Goal: Task Accomplishment & Management: Manage account settings

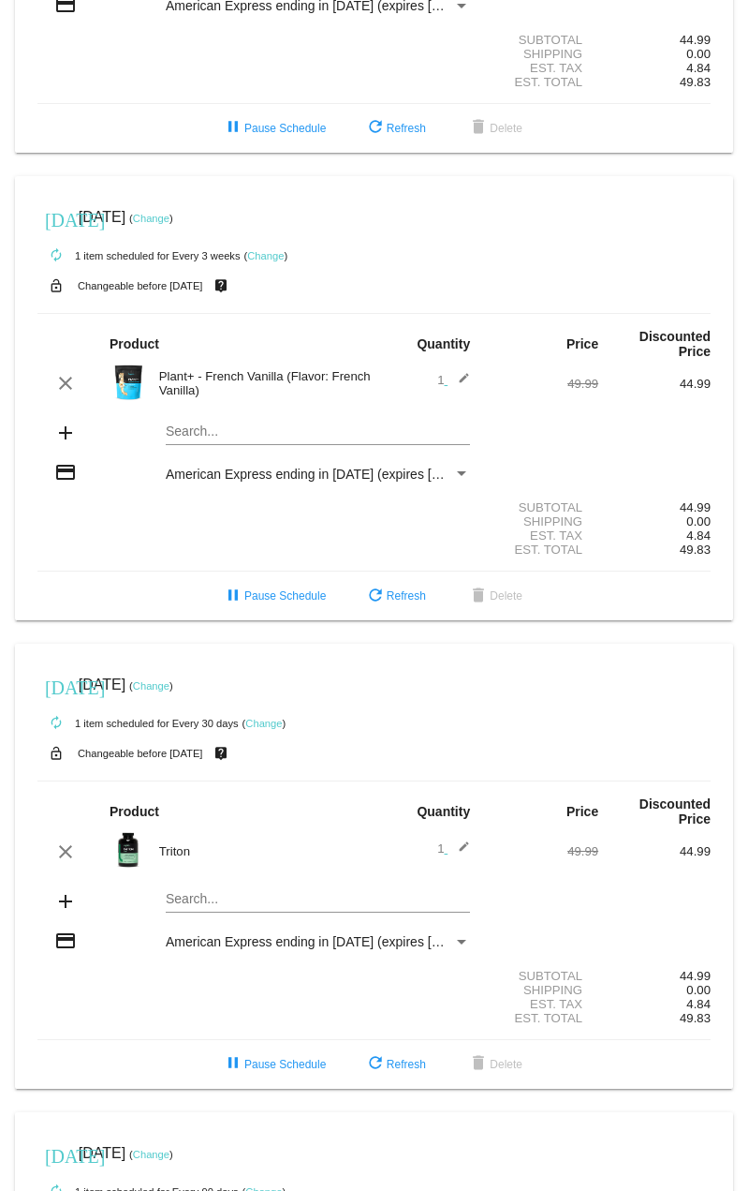
scroll to position [312, 0]
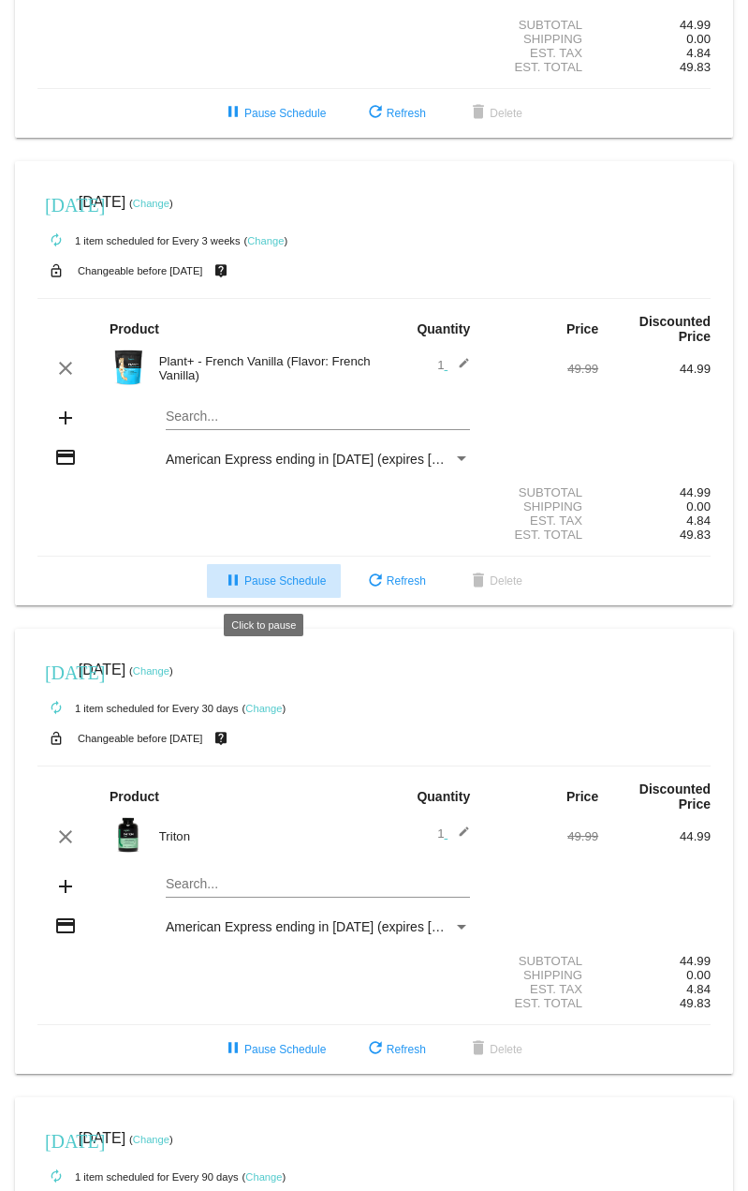
click at [282, 584] on span "pause Pause Schedule" at bounding box center [274, 580] width 104 height 13
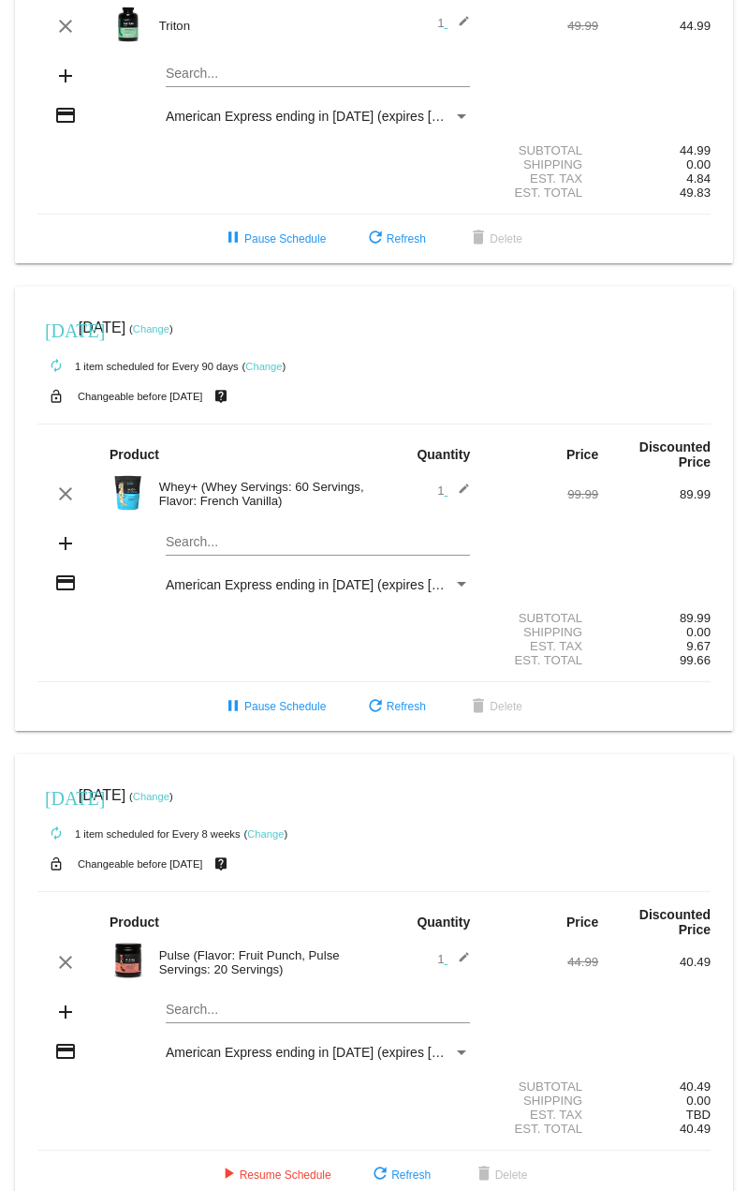
scroll to position [1161, 0]
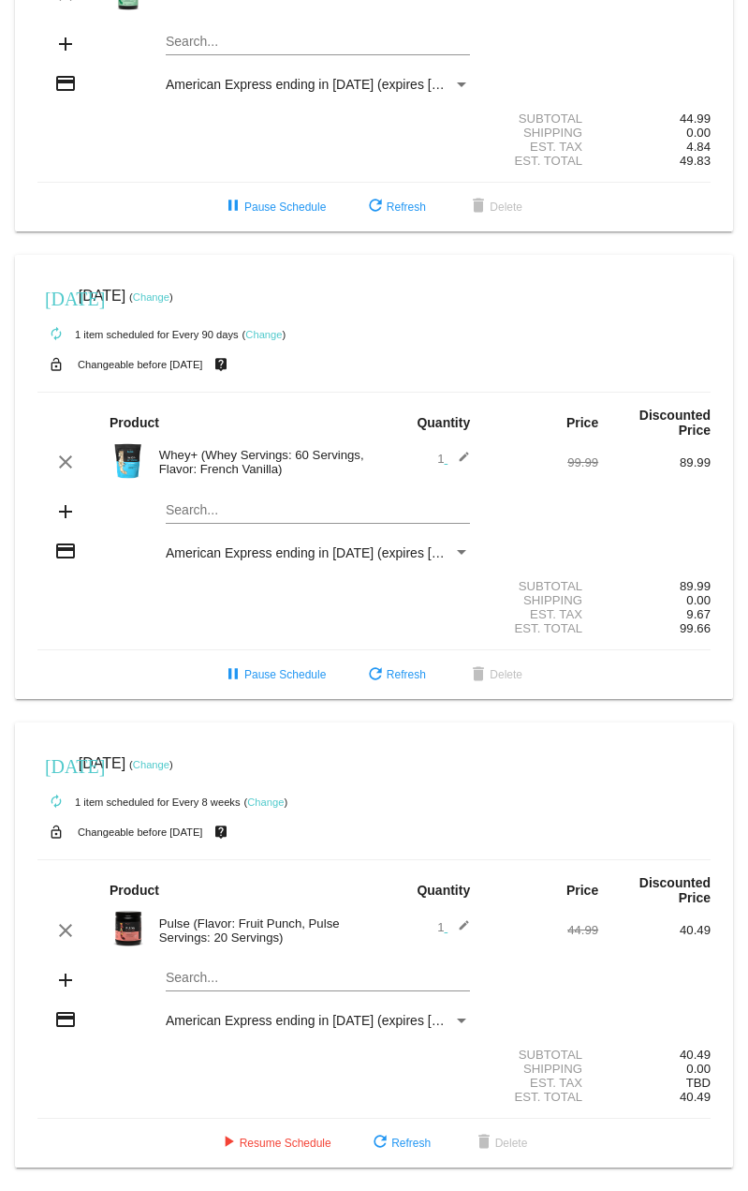
click at [170, 297] on link "Change" at bounding box center [151, 296] width 37 height 11
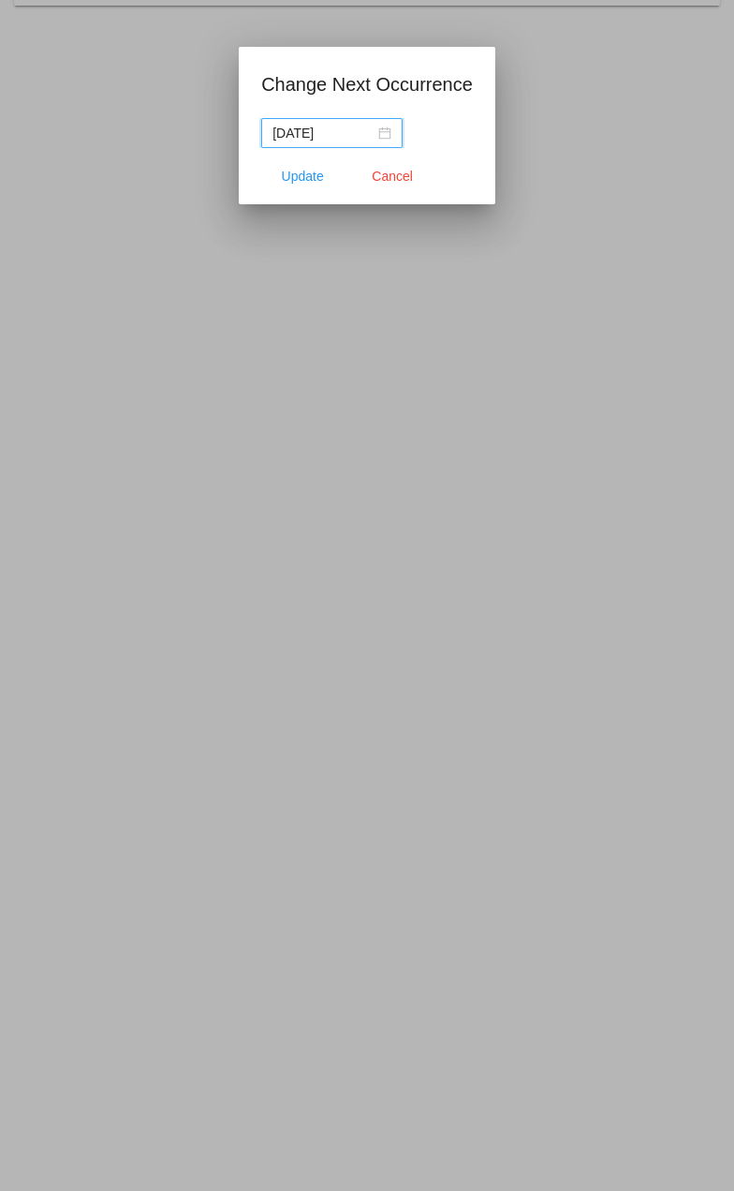
click at [385, 134] on div "[DATE]" at bounding box center [332, 133] width 119 height 21
click at [382, 179] on span "Cancel" at bounding box center [392, 176] width 41 height 15
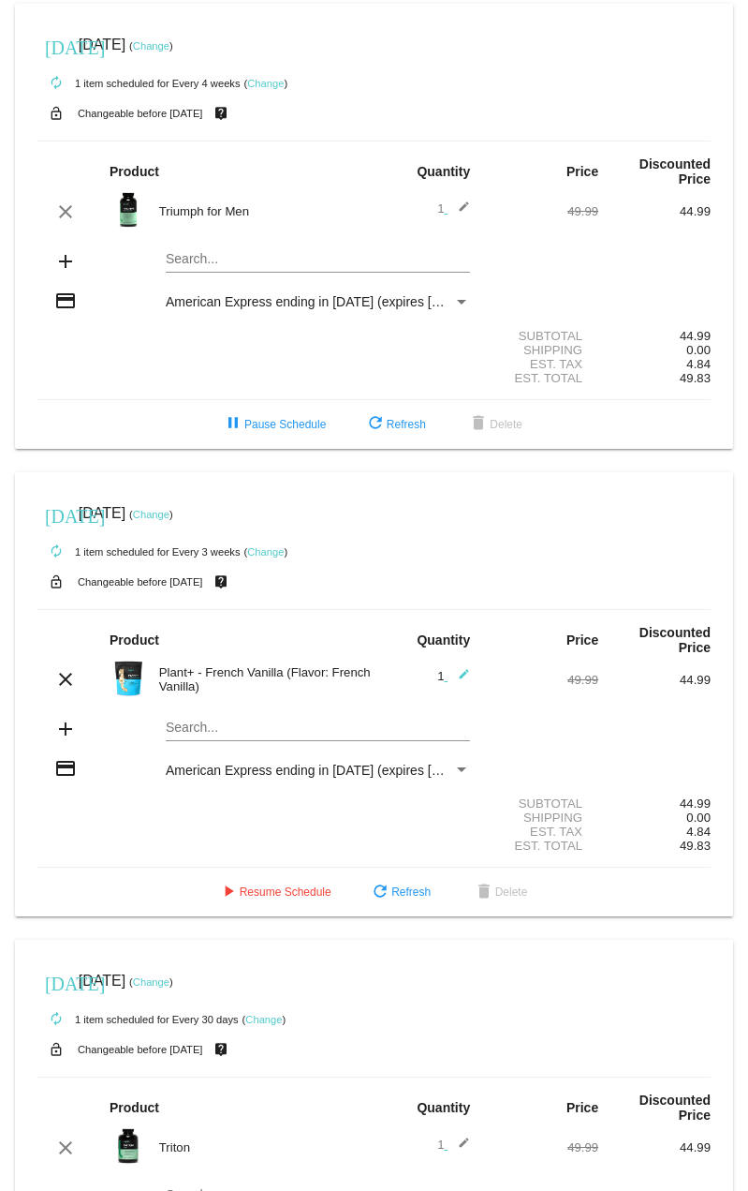
scroll to position [0, 0]
click at [457, 301] on div "Payment Method" at bounding box center [461, 303] width 9 height 5
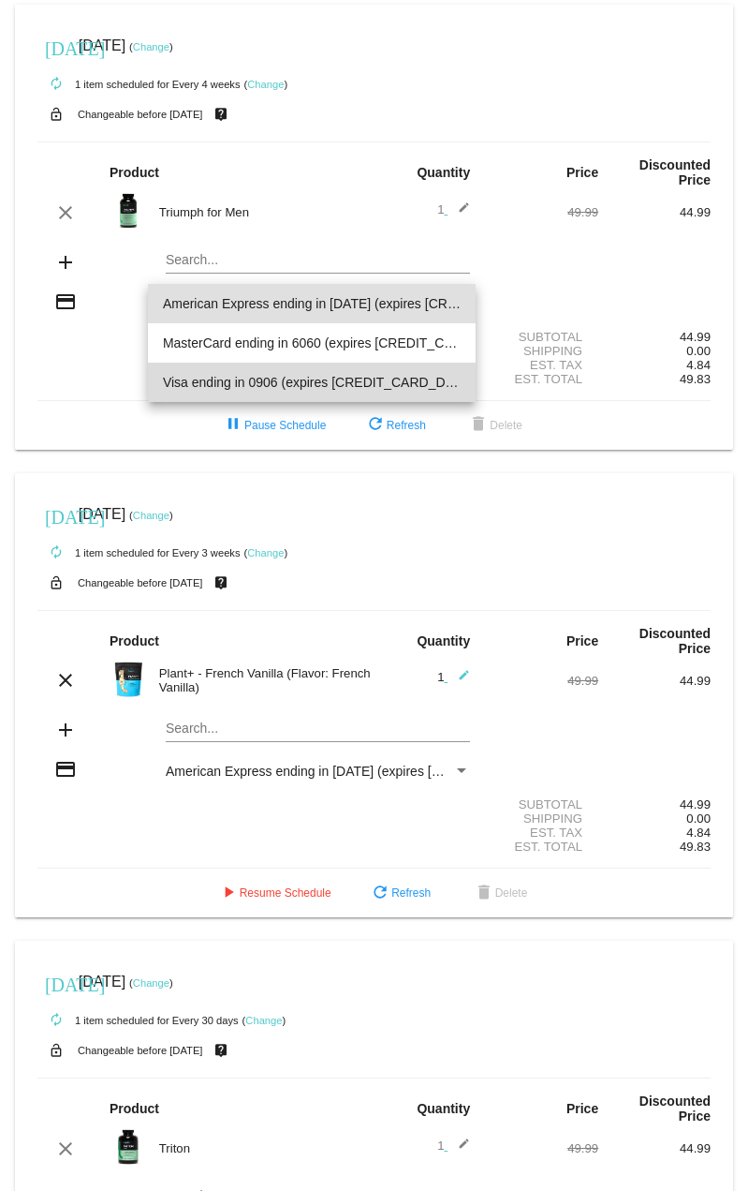
click at [377, 379] on span "Visa ending in 0906 (expires [CREDIT_CARD_DATA])" at bounding box center [312, 382] width 299 height 39
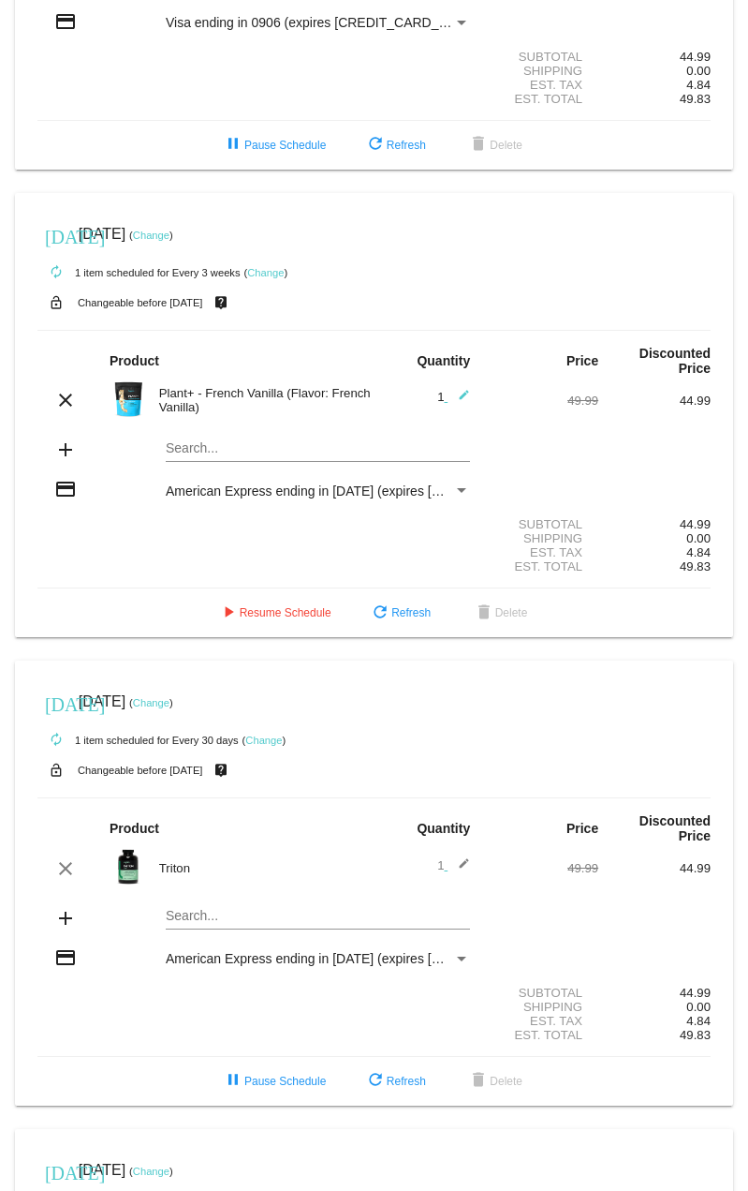
scroll to position [281, 0]
click at [457, 489] on div "Payment Method" at bounding box center [461, 489] width 9 height 5
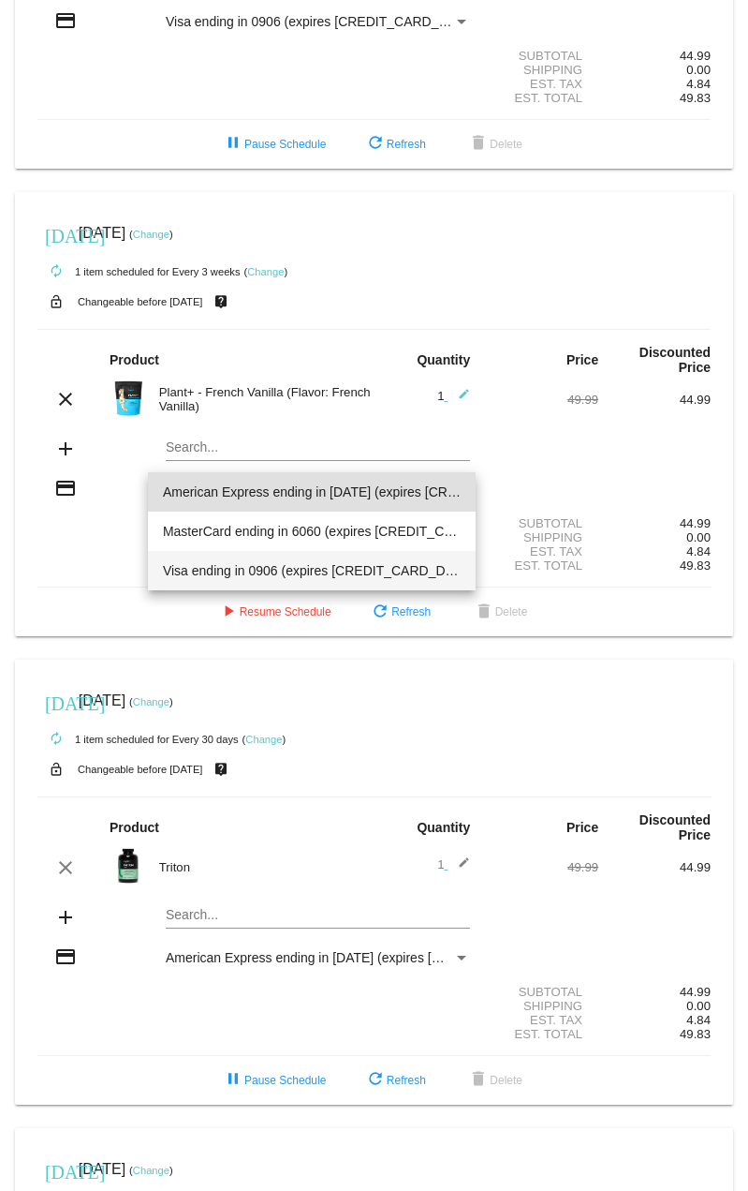
click at [384, 556] on span "Visa ending in 0906 (expires [CREDIT_CARD_DATA])" at bounding box center [312, 570] width 299 height 39
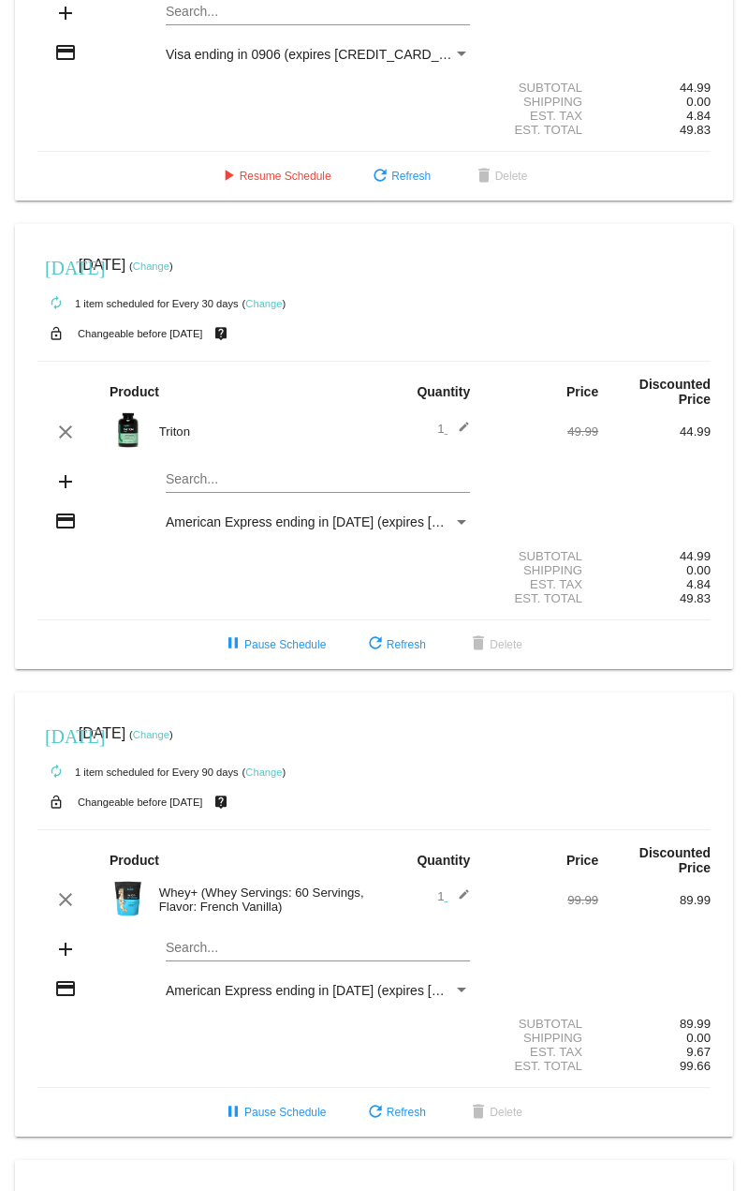
scroll to position [718, 0]
click at [408, 522] on span "American Express ending in [DATE] (expires [CREDIT_CARD_DATA])" at bounding box center [369, 520] width 407 height 15
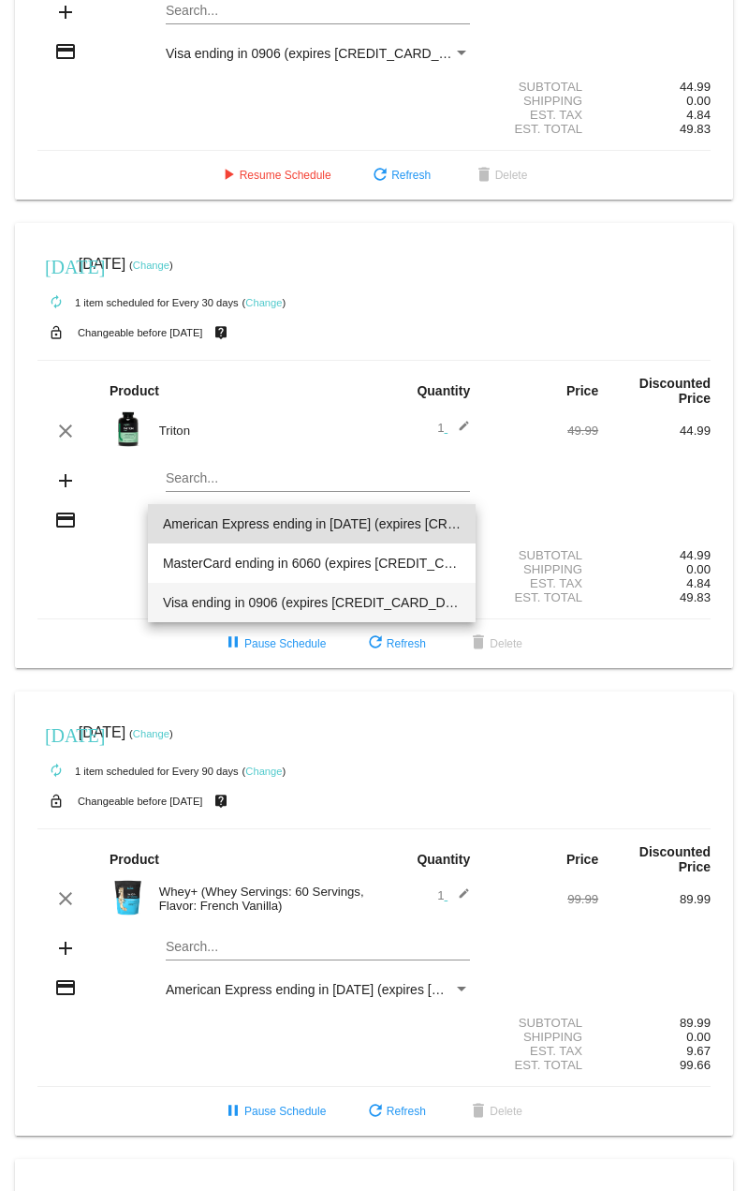
click at [334, 610] on span "Visa ending in 0906 (expires [CREDIT_CARD_DATA])" at bounding box center [312, 602] width 299 height 39
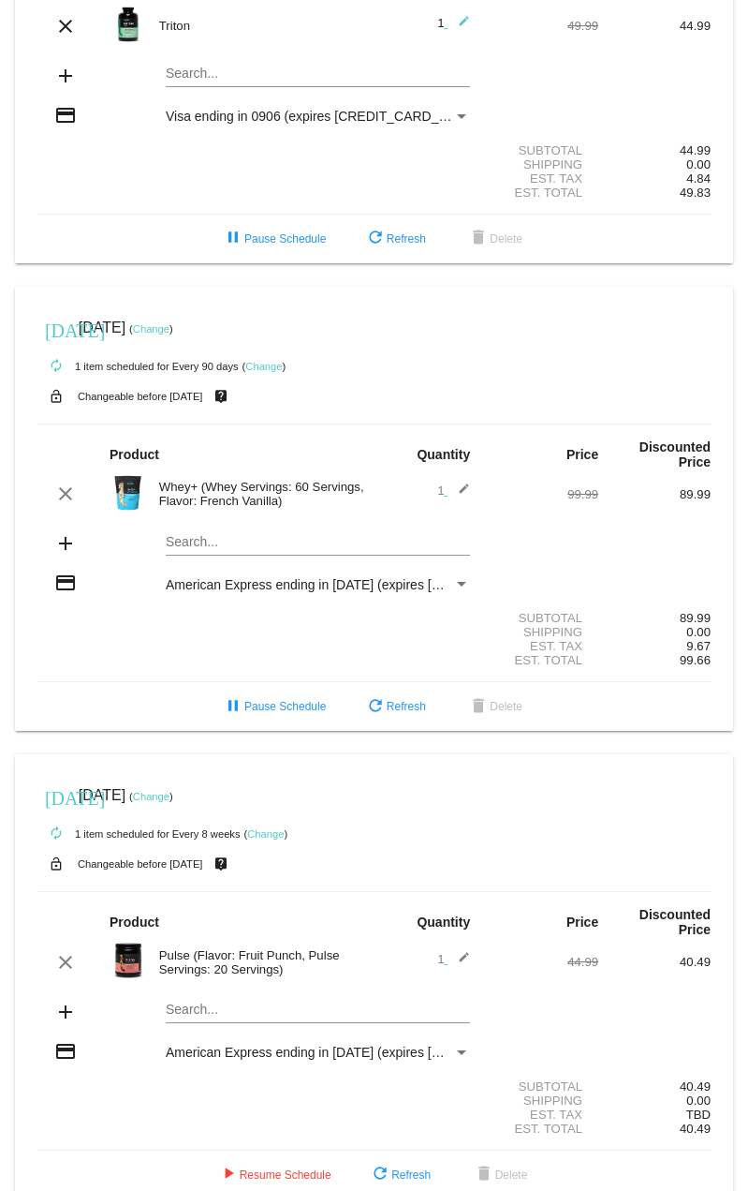
scroll to position [1161, 0]
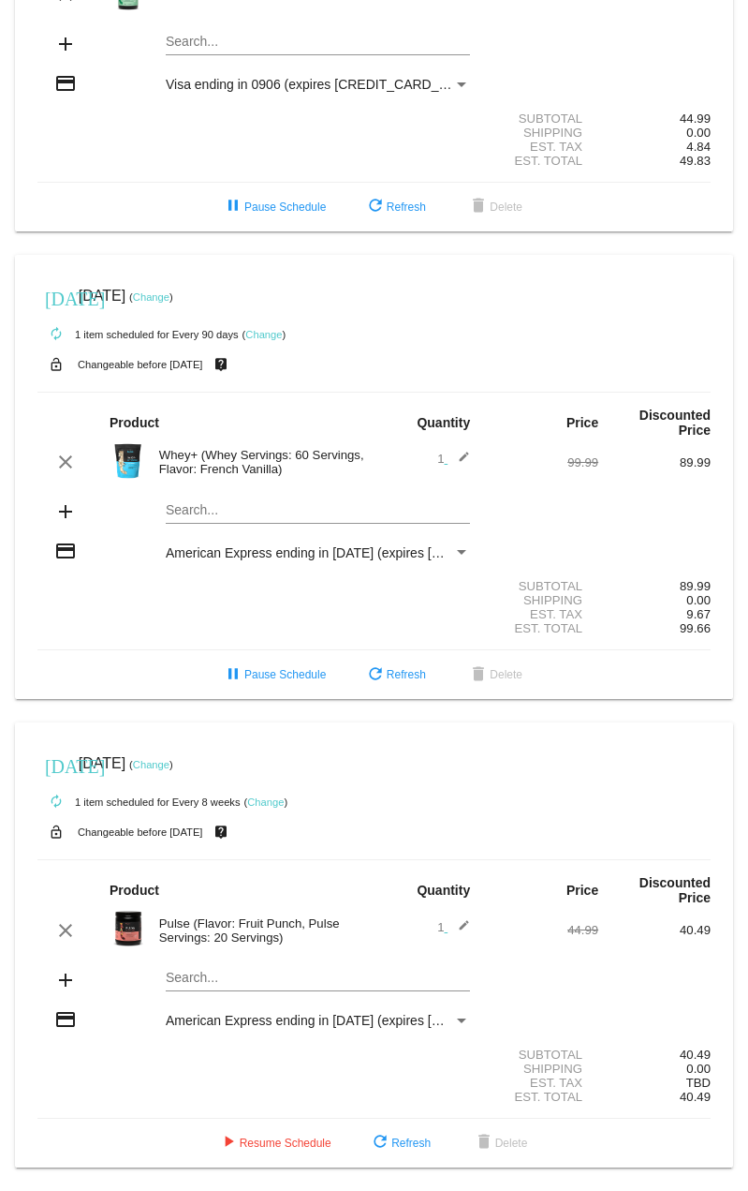
click at [350, 550] on span "American Express ending in [DATE] (expires [CREDIT_CARD_DATA])" at bounding box center [369, 552] width 407 height 15
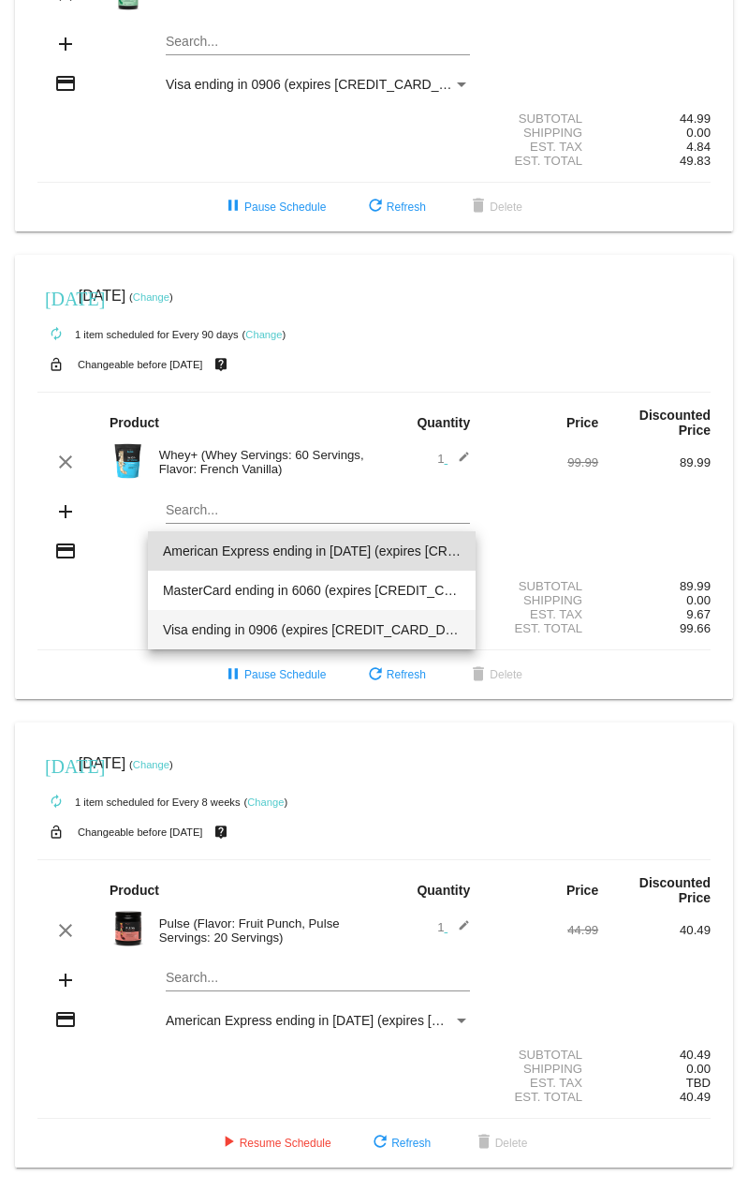
click at [345, 624] on span "Visa ending in 0906 (expires [CREDIT_CARD_DATA])" at bounding box center [312, 629] width 299 height 39
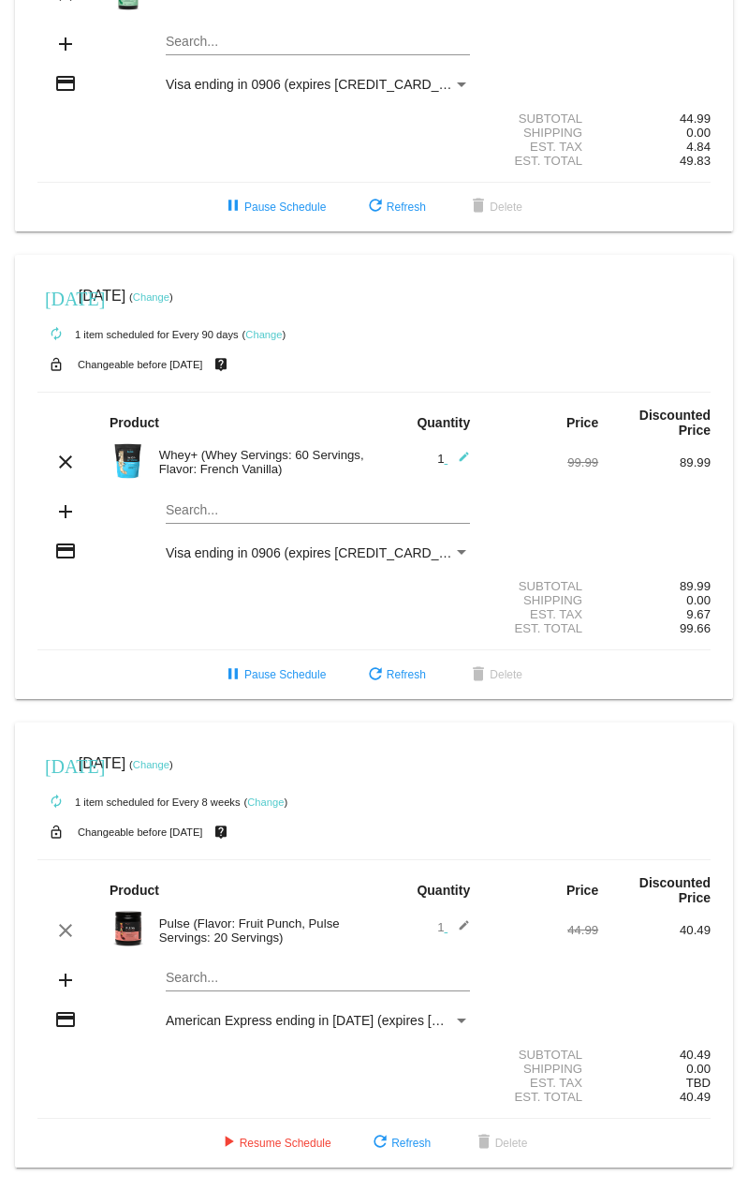
click at [170, 291] on link "Change" at bounding box center [151, 296] width 37 height 11
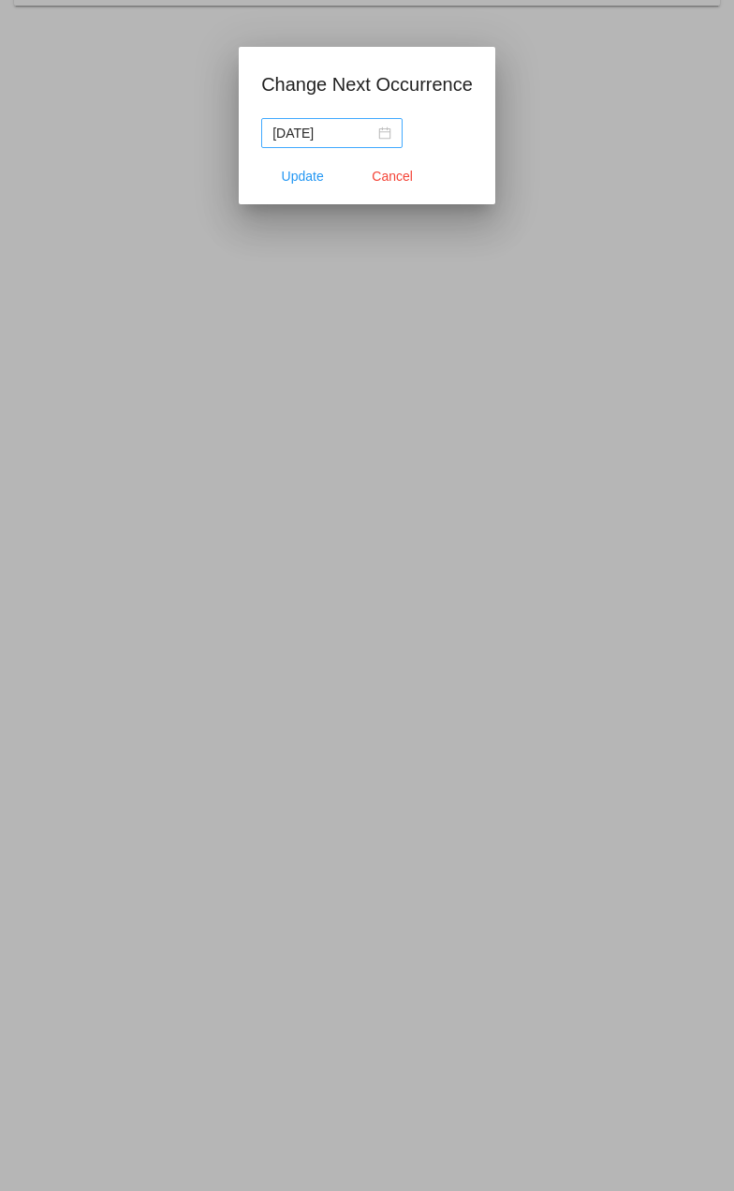
click at [387, 133] on div "[DATE]" at bounding box center [332, 133] width 119 height 21
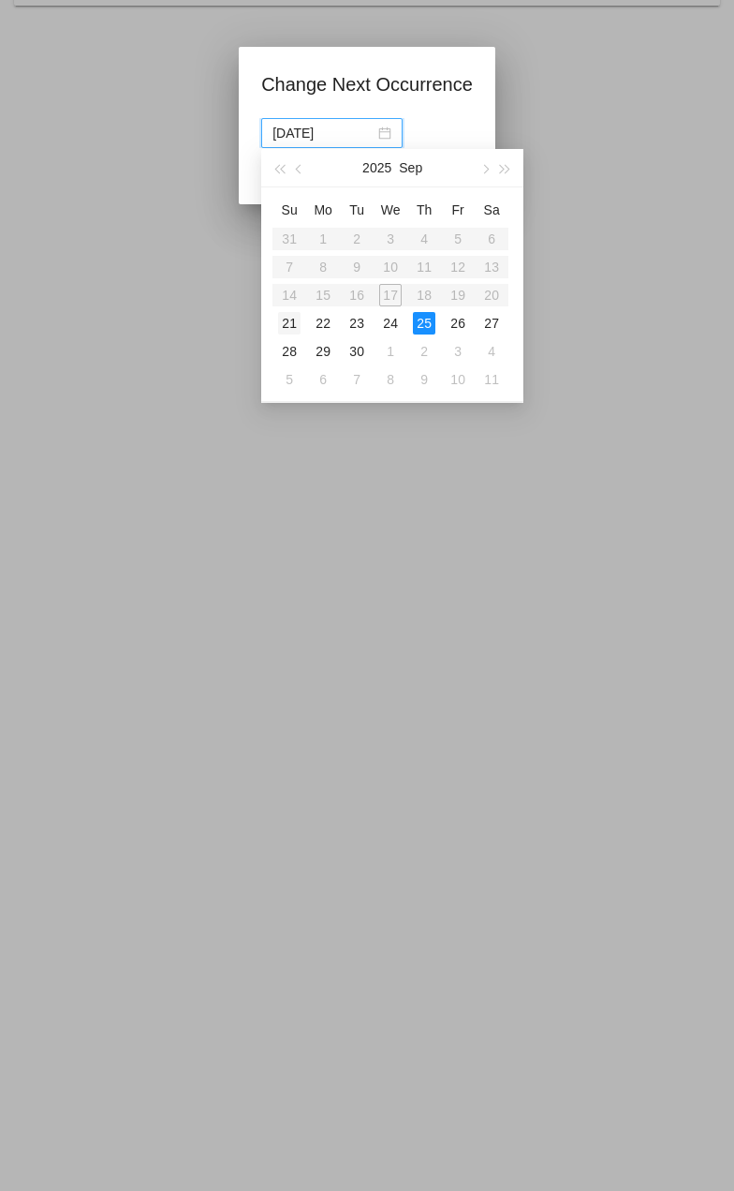
click at [288, 323] on div "21" at bounding box center [289, 323] width 22 height 22
type input "[DATE]"
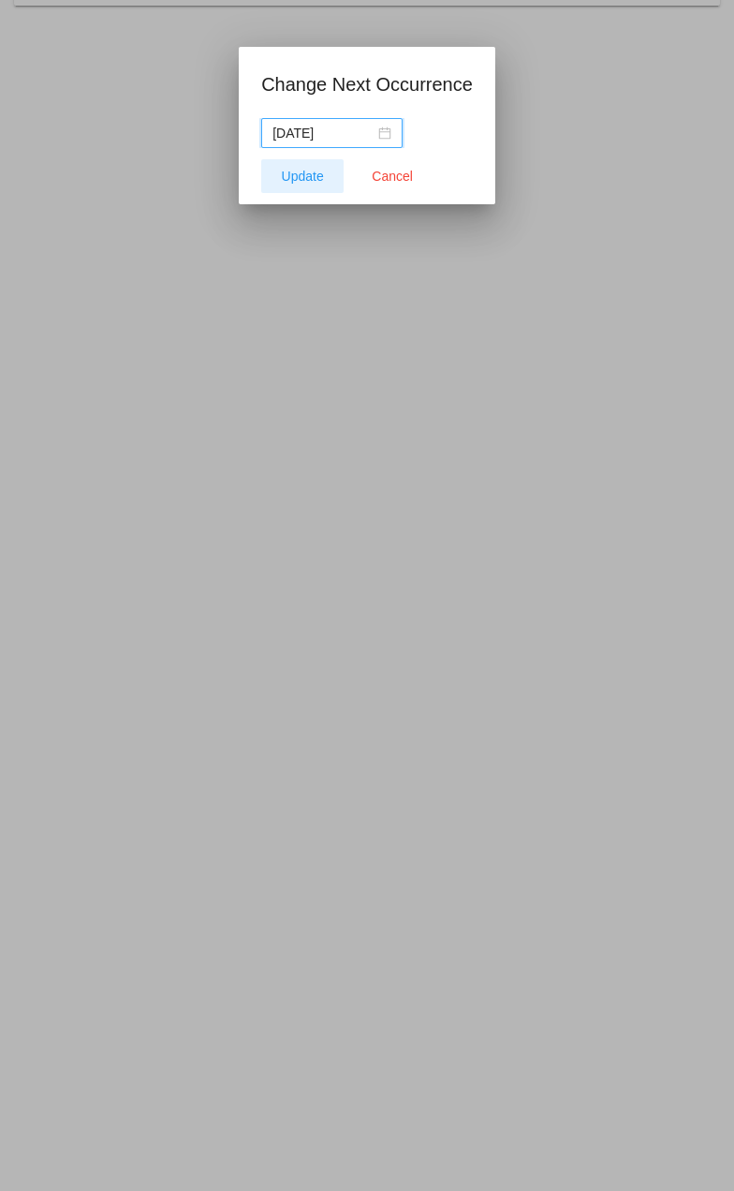
click at [296, 173] on span "Update" at bounding box center [303, 176] width 42 height 15
